Goal: Task Accomplishment & Management: Manage account settings

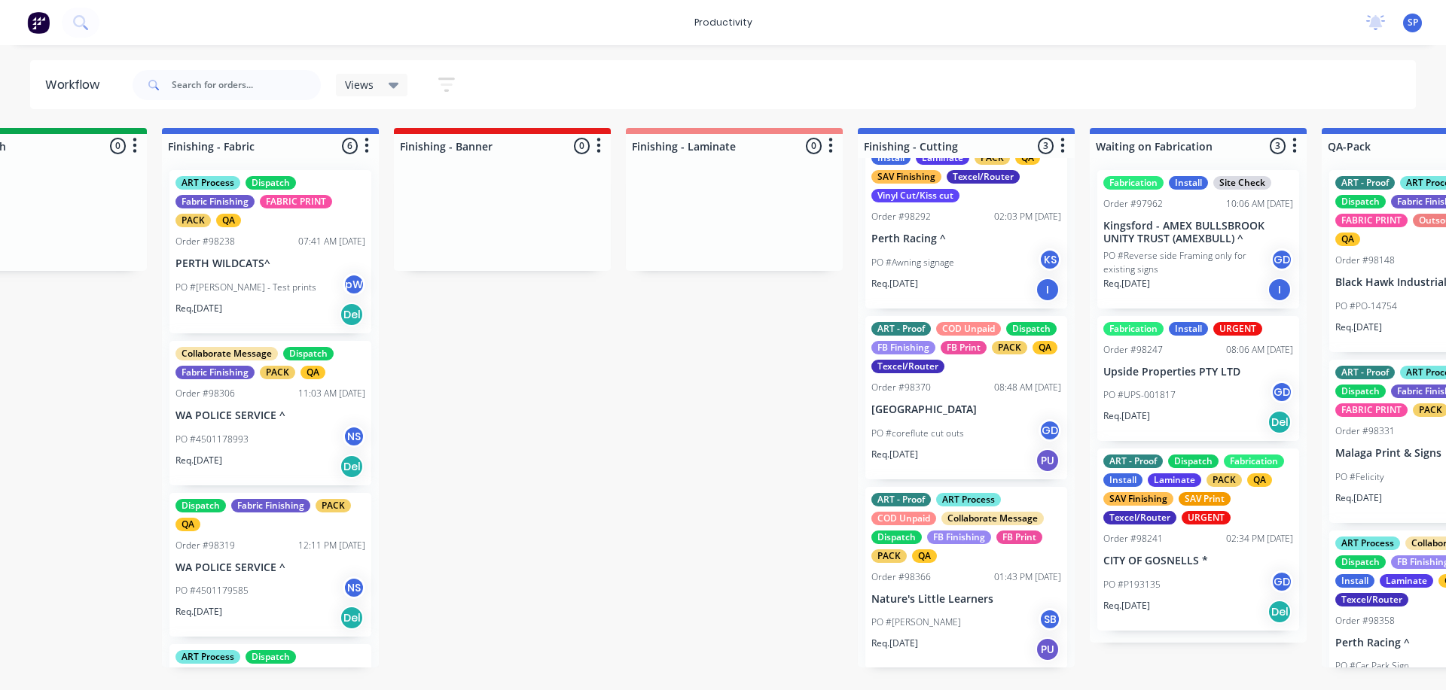
scroll to position [0, 2776]
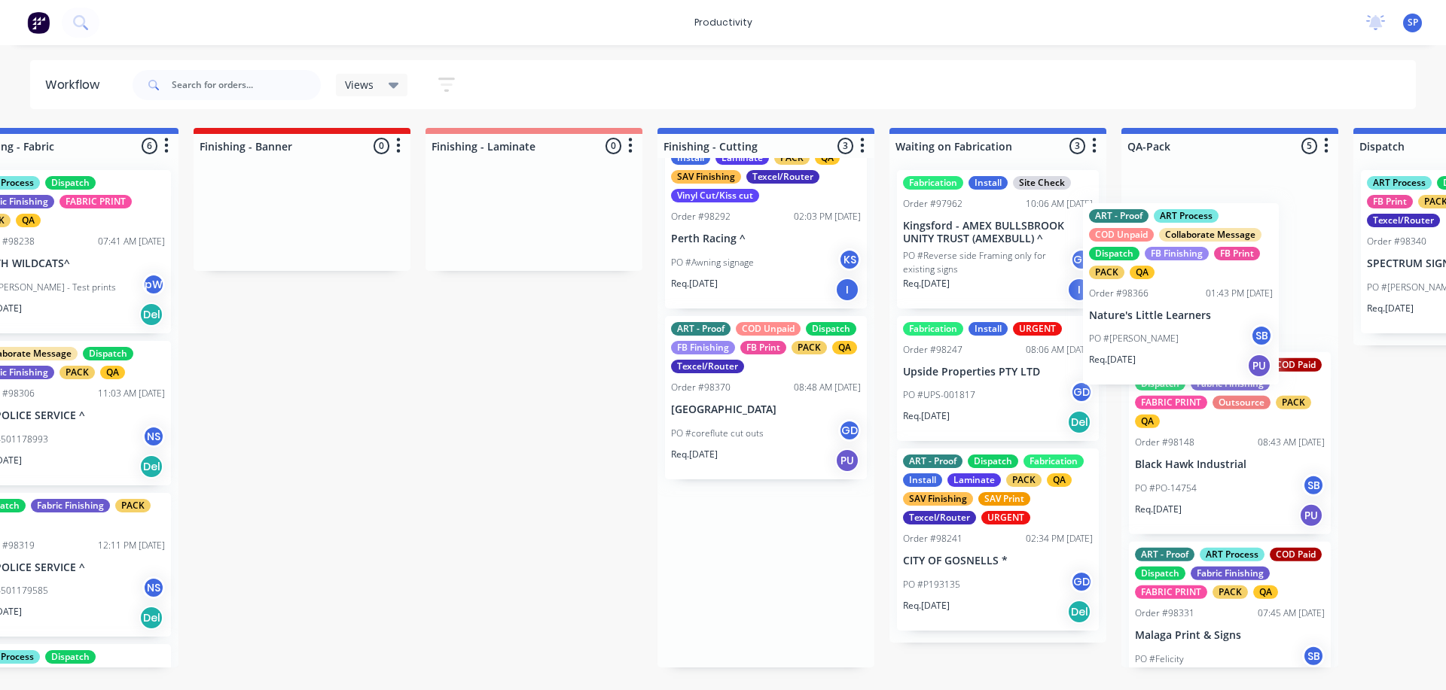
drag, startPoint x: 785, startPoint y: 611, endPoint x: 1132, endPoint y: 323, distance: 450.2
click at [1132, 323] on div "Submitted 2 Sort By Created date Required date Order number Customer name Most …" at bounding box center [28, 398] width 5786 height 540
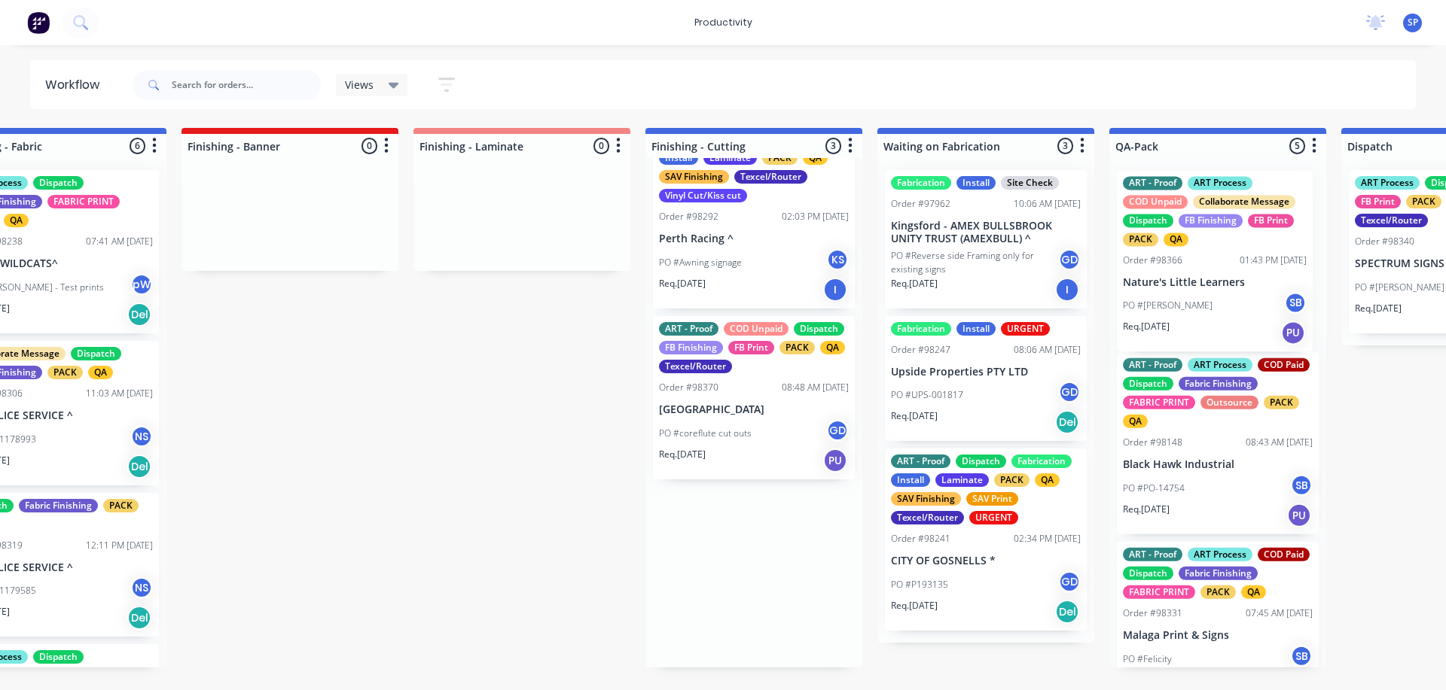
scroll to position [0, 0]
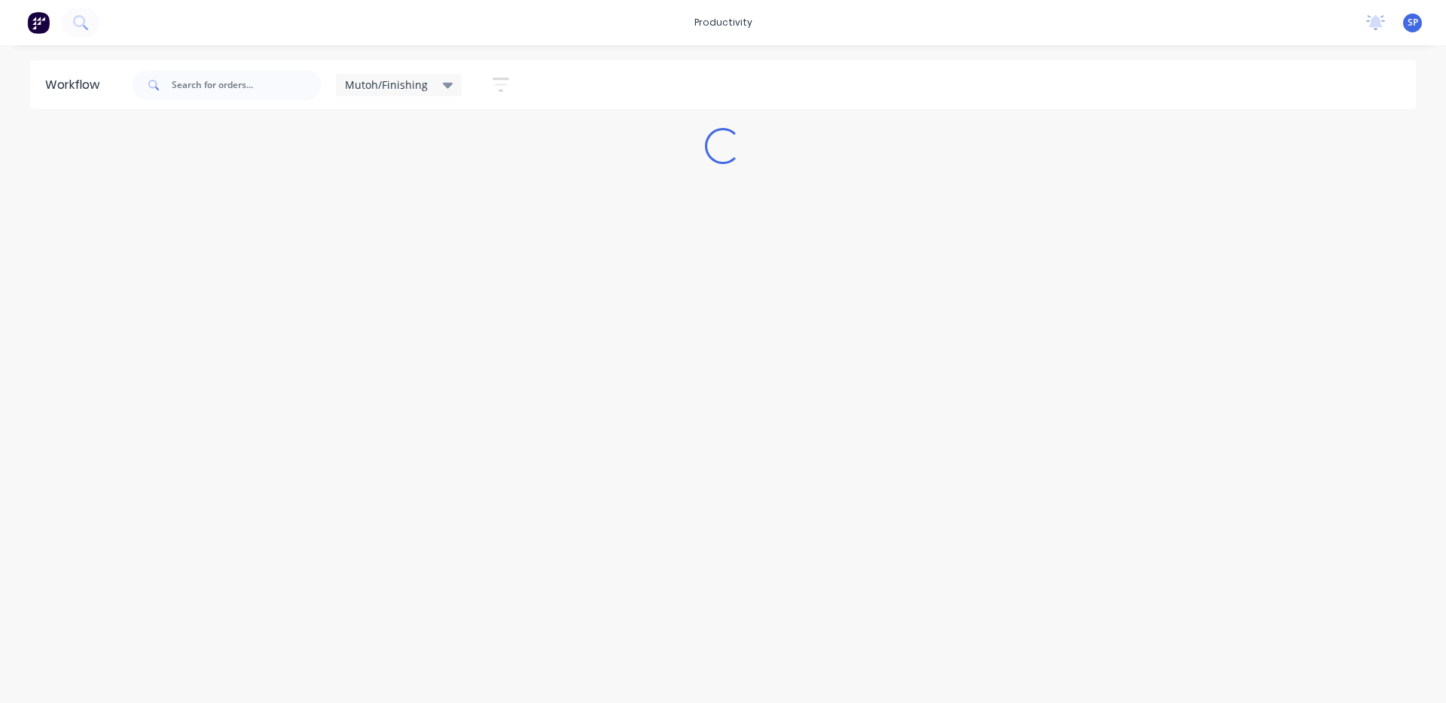
click at [443, 87] on icon at bounding box center [448, 86] width 11 height 6
click at [367, 197] on button "None" at bounding box center [427, 196] width 160 height 17
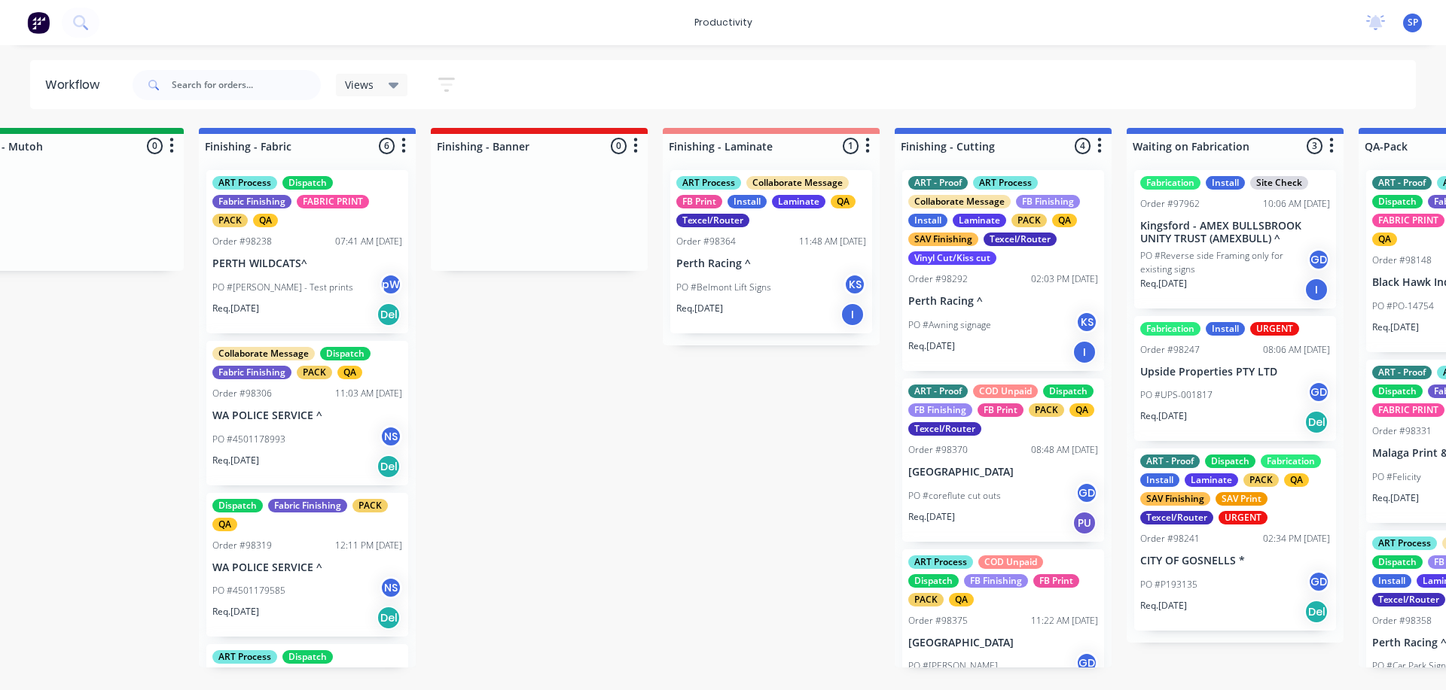
scroll to position [0, 2629]
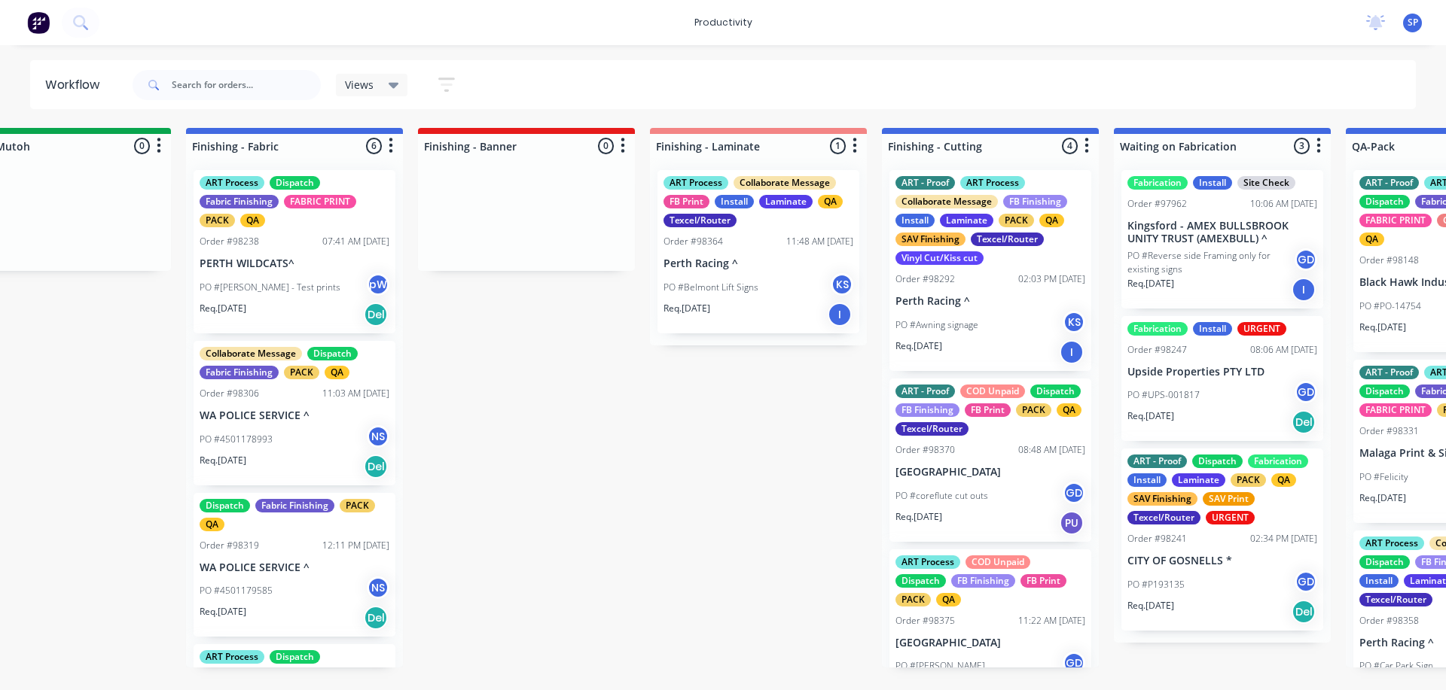
click at [734, 251] on div "ART Process Collaborate Message FB Print Install Laminate QA Texcel/Router Orde…" at bounding box center [758, 251] width 202 height 163
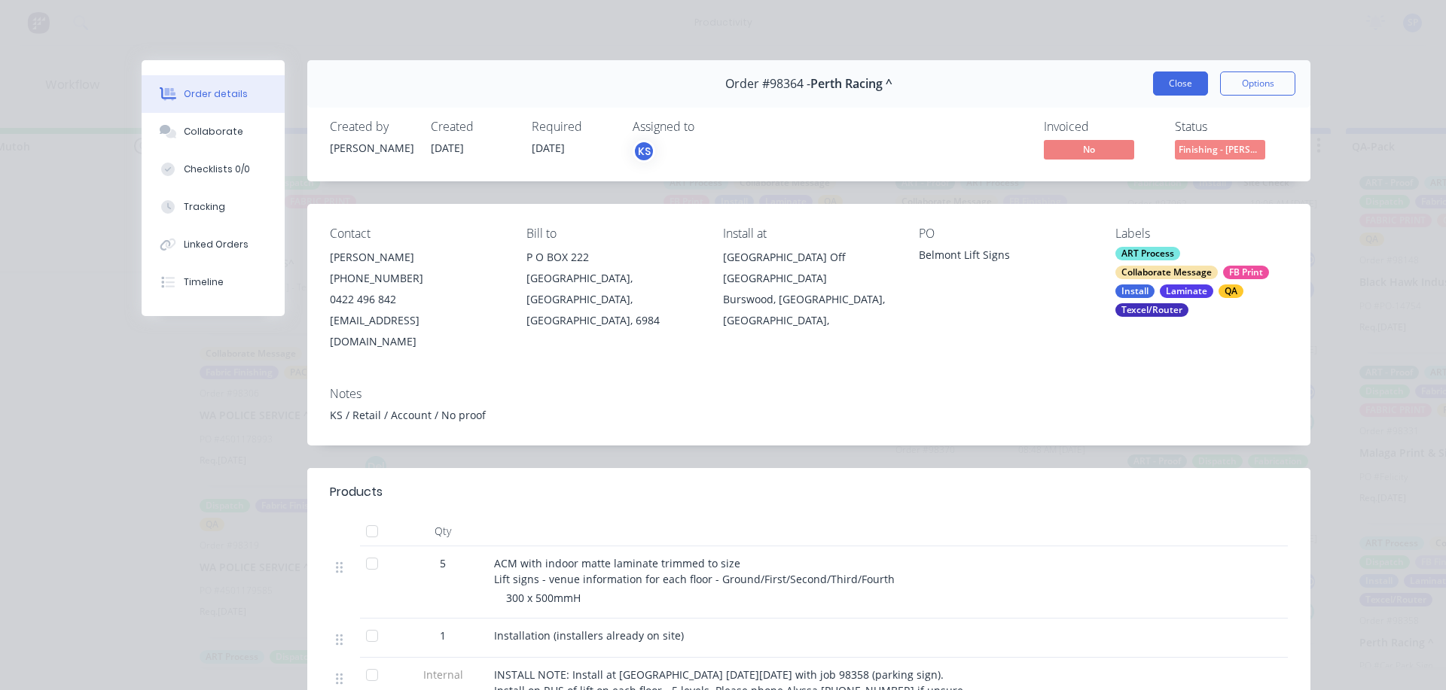
click at [1178, 80] on button "Close" at bounding box center [1180, 84] width 55 height 24
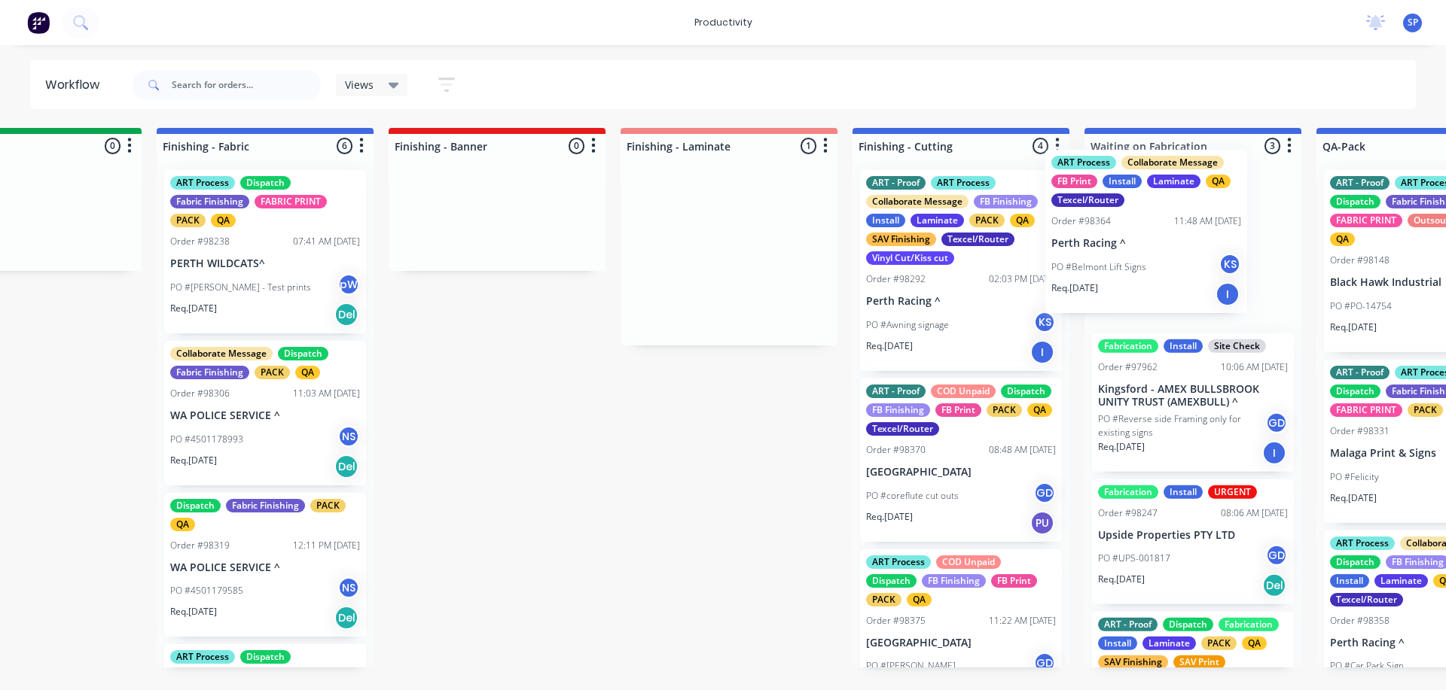
scroll to position [0, 2665]
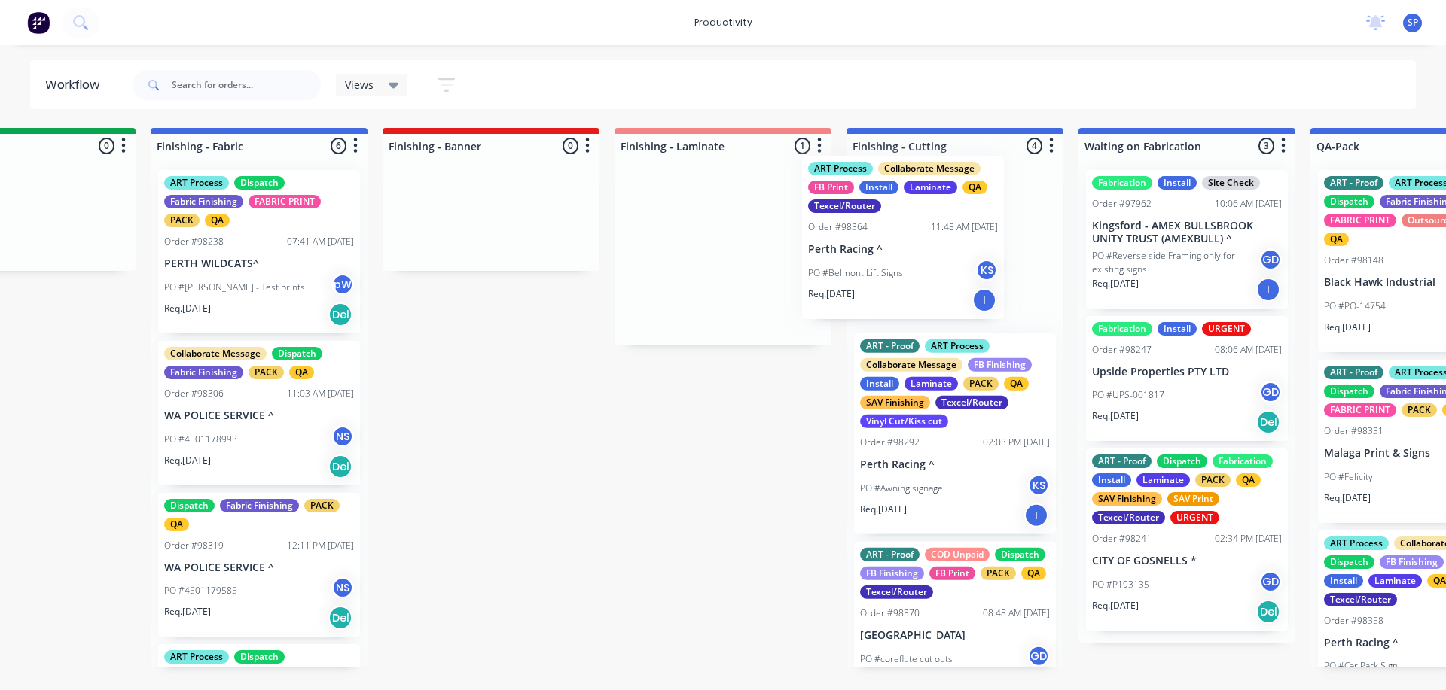
drag, startPoint x: 723, startPoint y: 262, endPoint x: 880, endPoint y: 248, distance: 158.0
click at [880, 248] on div "Submitted 2 Sort By Created date Required date Order number Customer name Most …" at bounding box center [217, 398] width 5786 height 540
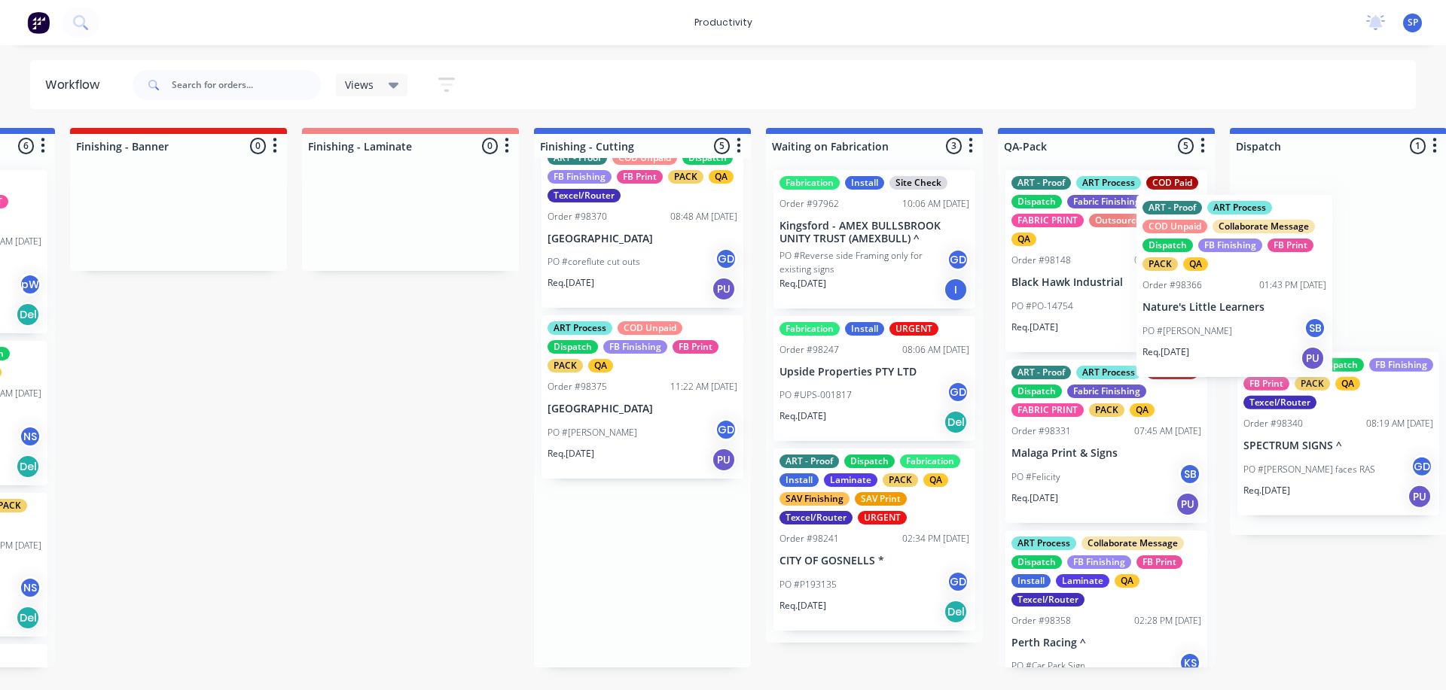
scroll to position [0, 3095]
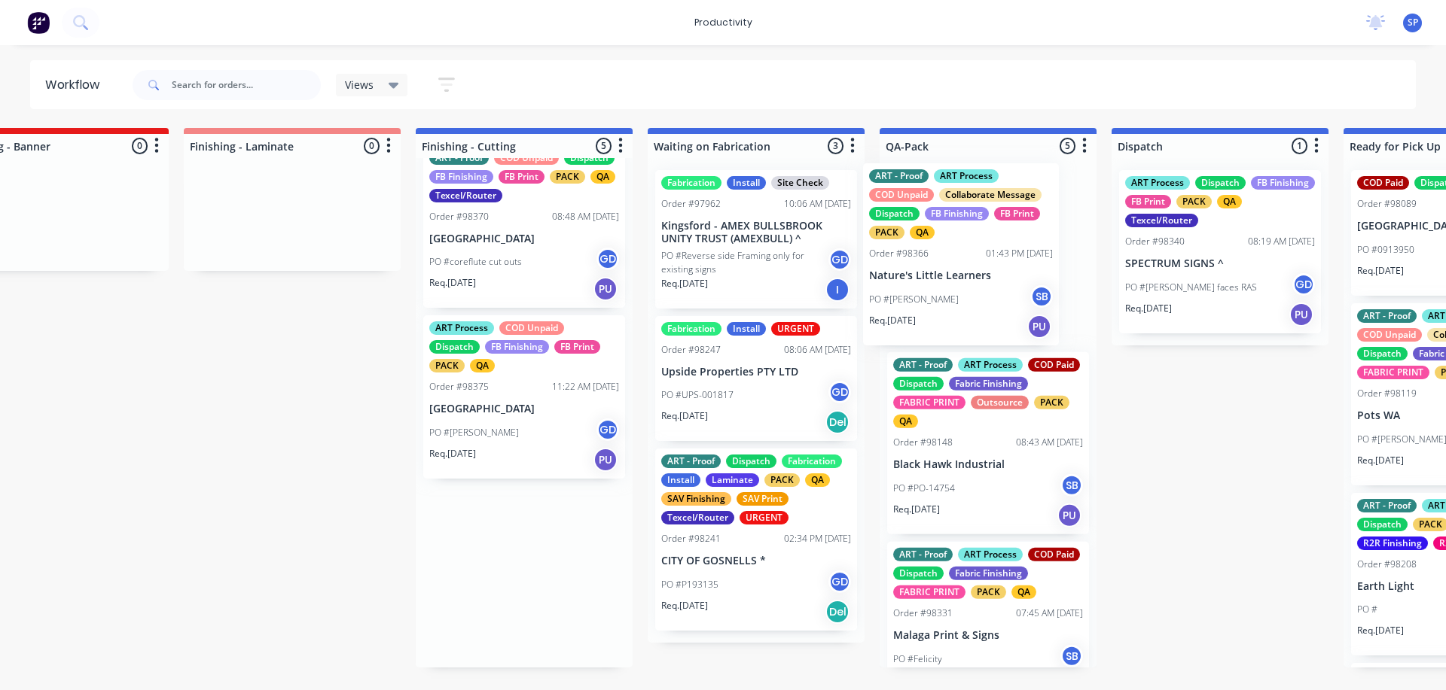
drag, startPoint x: 909, startPoint y: 621, endPoint x: 920, endPoint y: 294, distance: 327.0
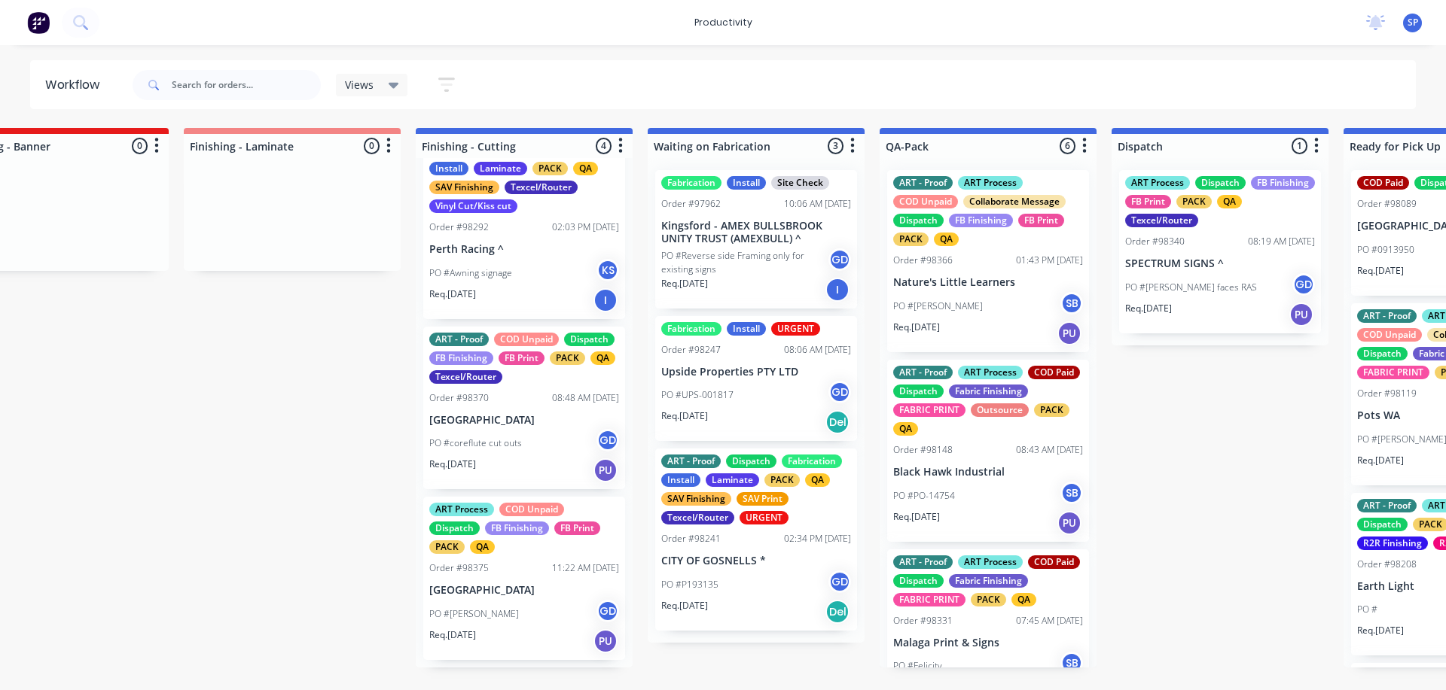
scroll to position [215, 0]
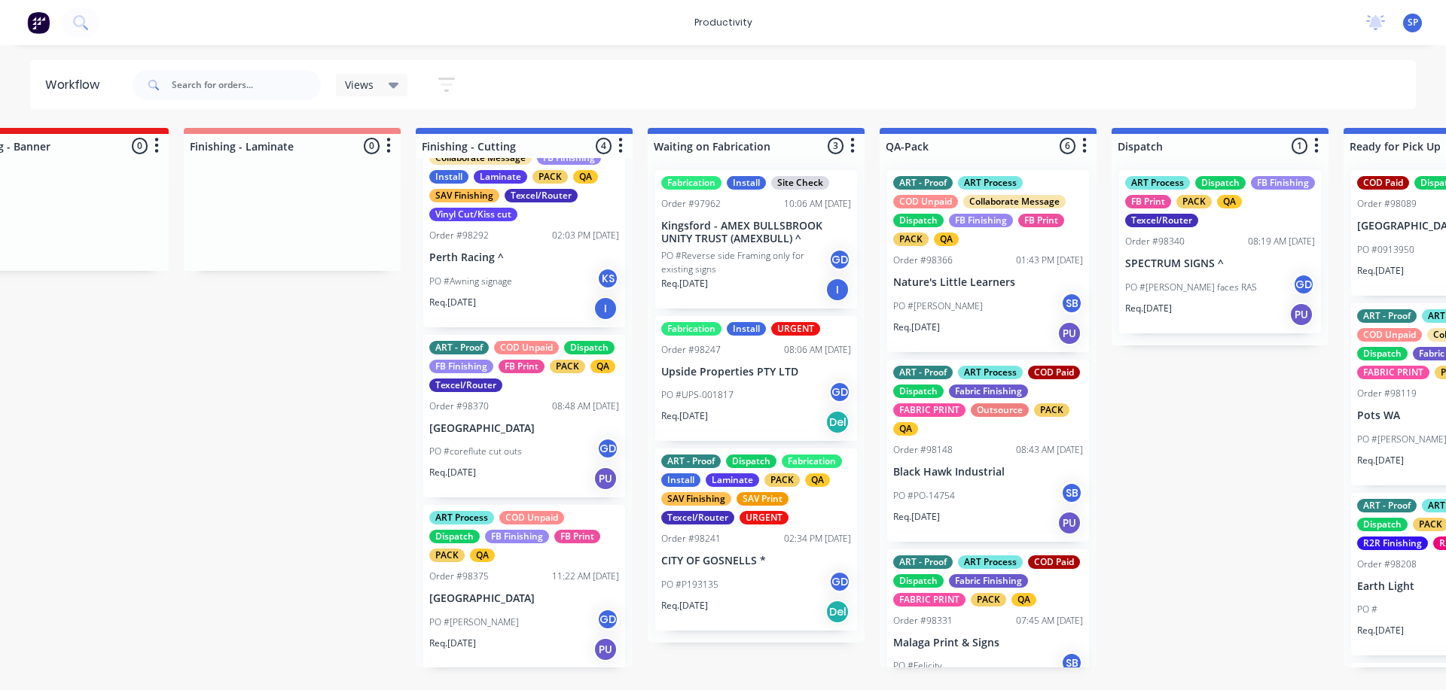
click at [978, 303] on div "PO #Ian Napier SB" at bounding box center [988, 306] width 190 height 29
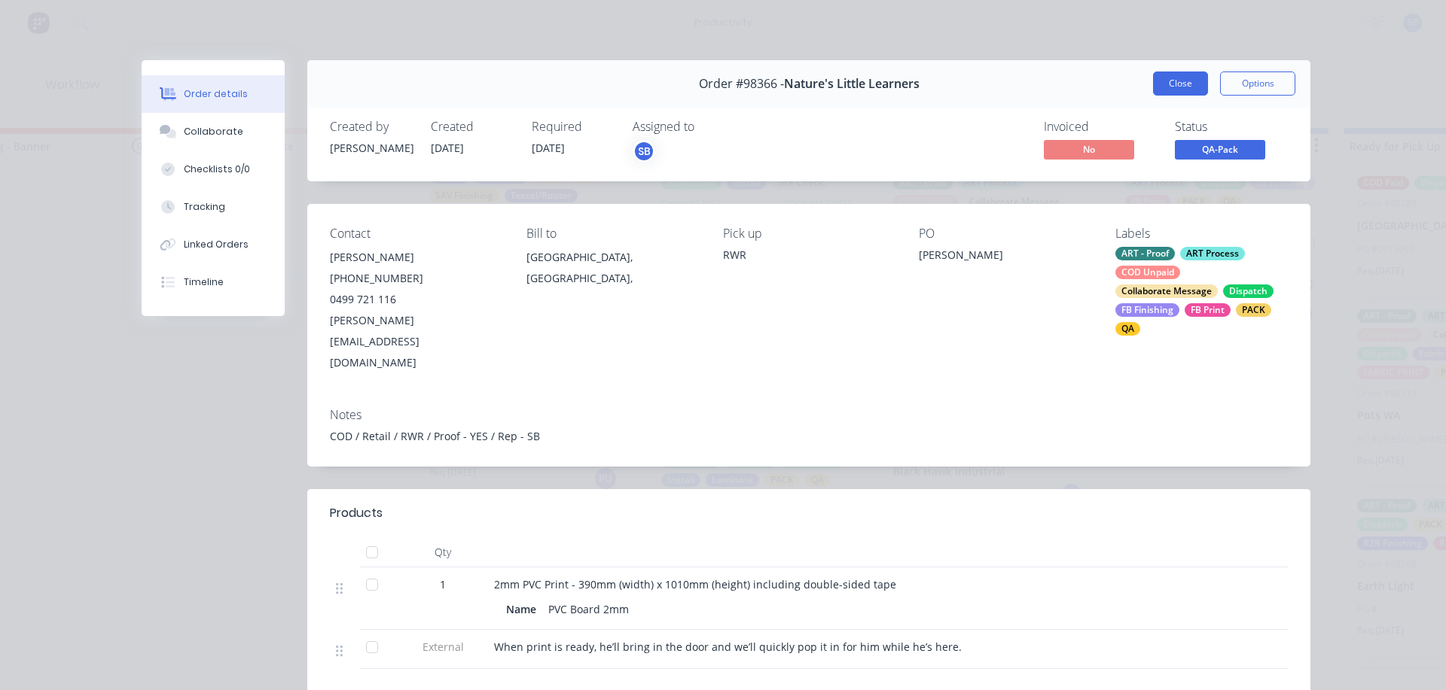
click at [1170, 88] on button "Close" at bounding box center [1180, 84] width 55 height 24
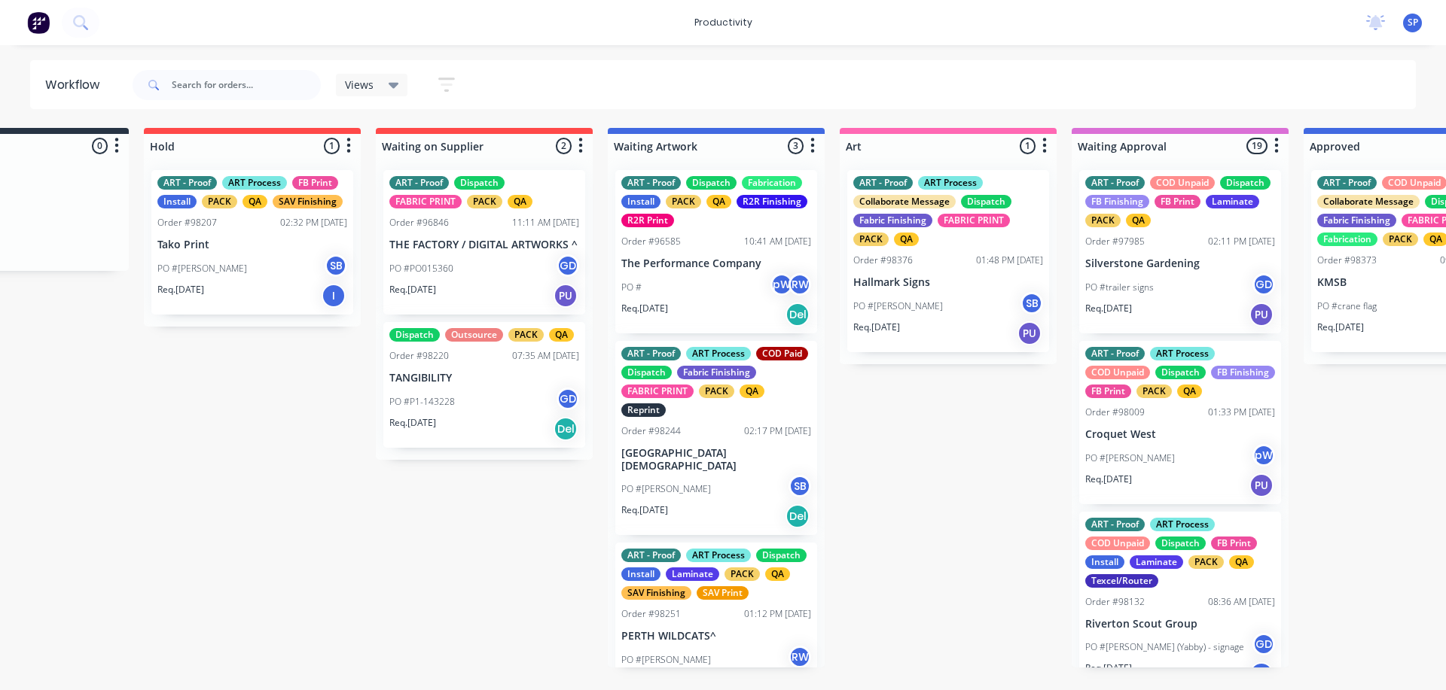
scroll to position [0, 340]
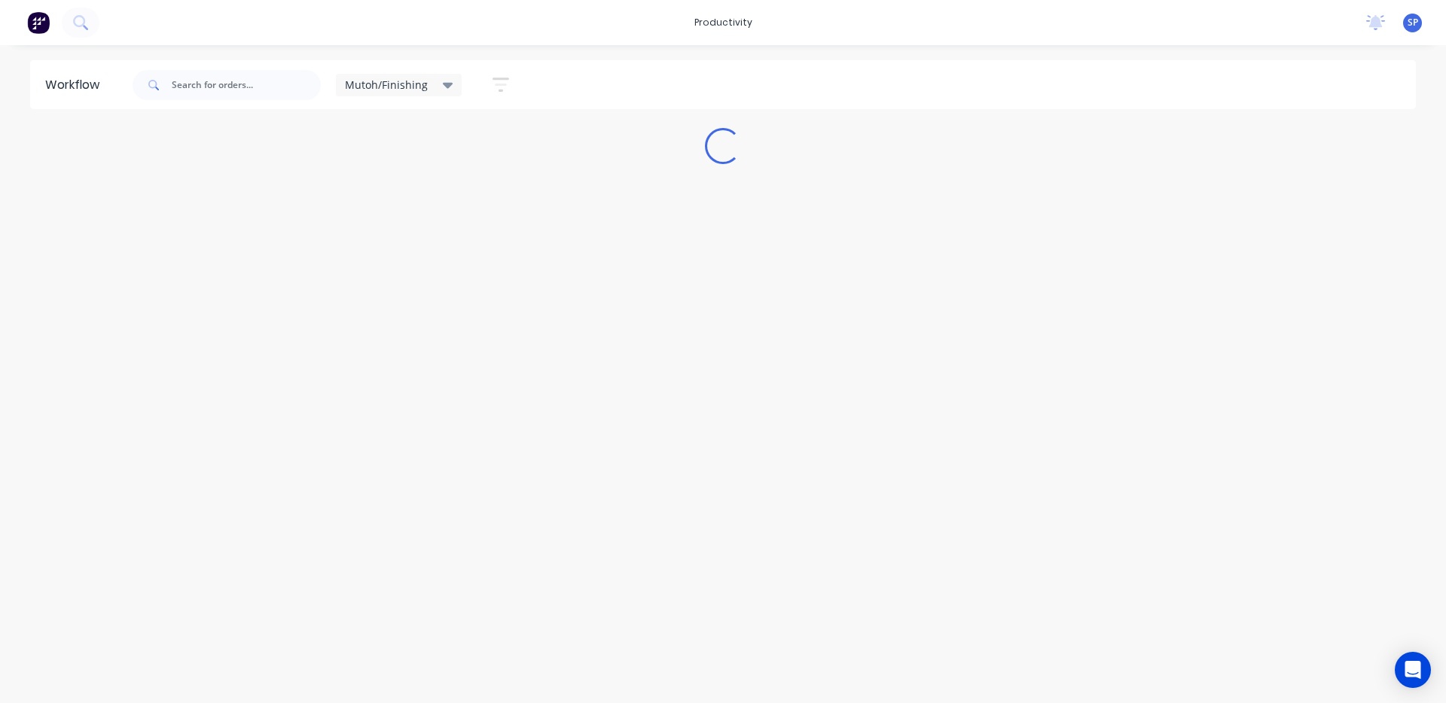
click at [447, 84] on icon at bounding box center [448, 86] width 11 height 6
click at [371, 197] on button "None" at bounding box center [427, 196] width 160 height 17
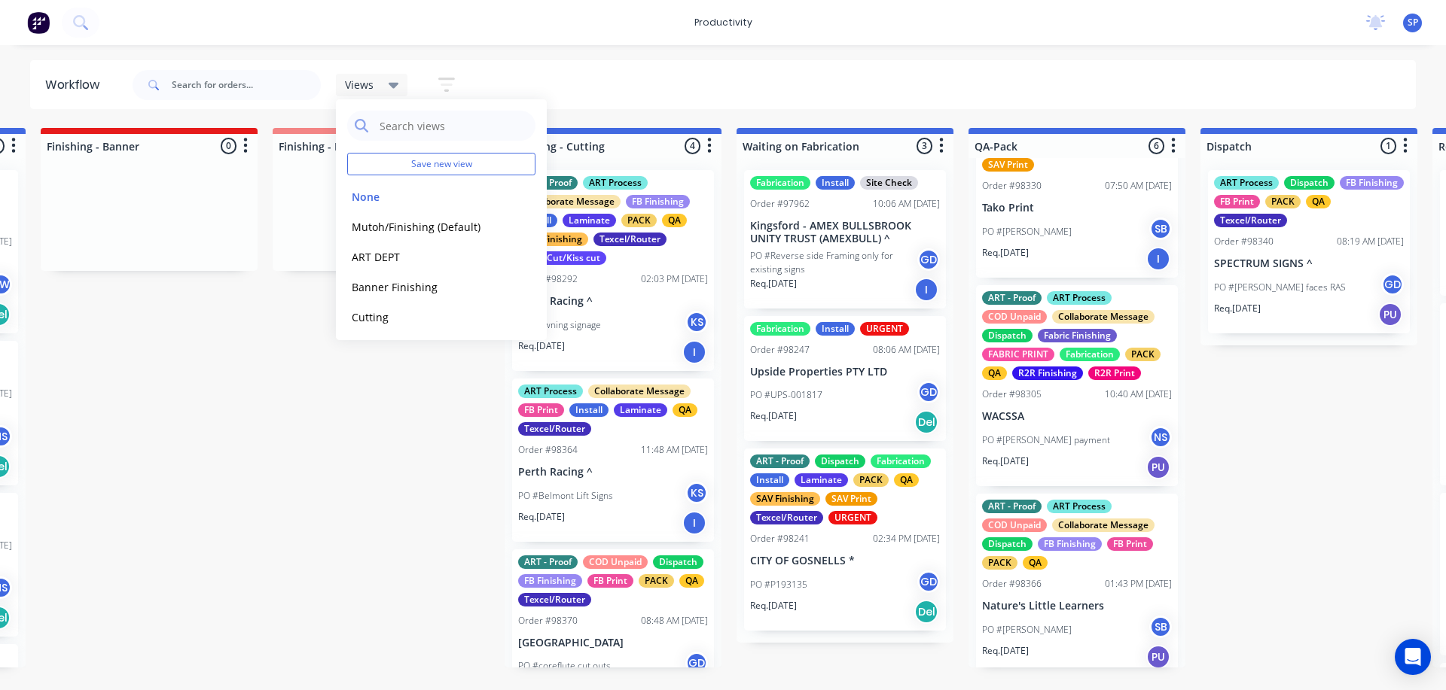
scroll to position [651, 0]
